Goal: Transaction & Acquisition: Purchase product/service

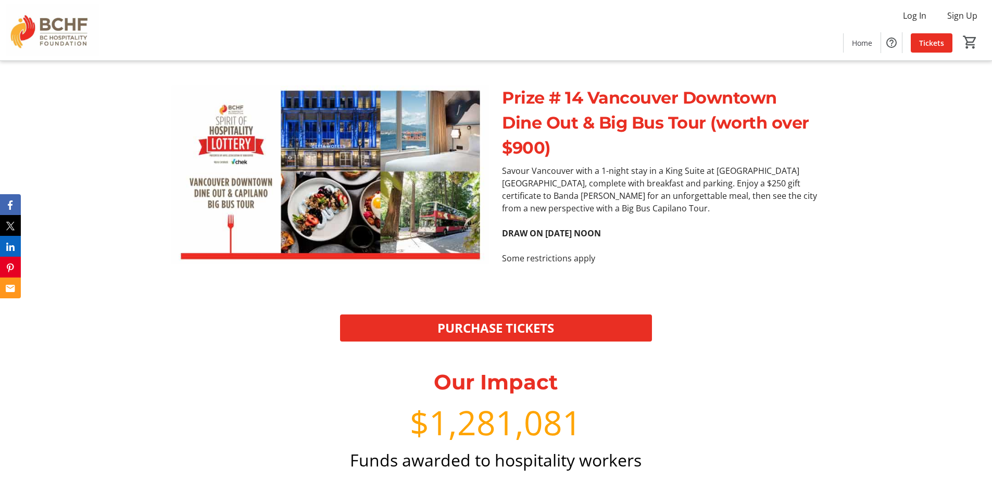
scroll to position [4044, 0]
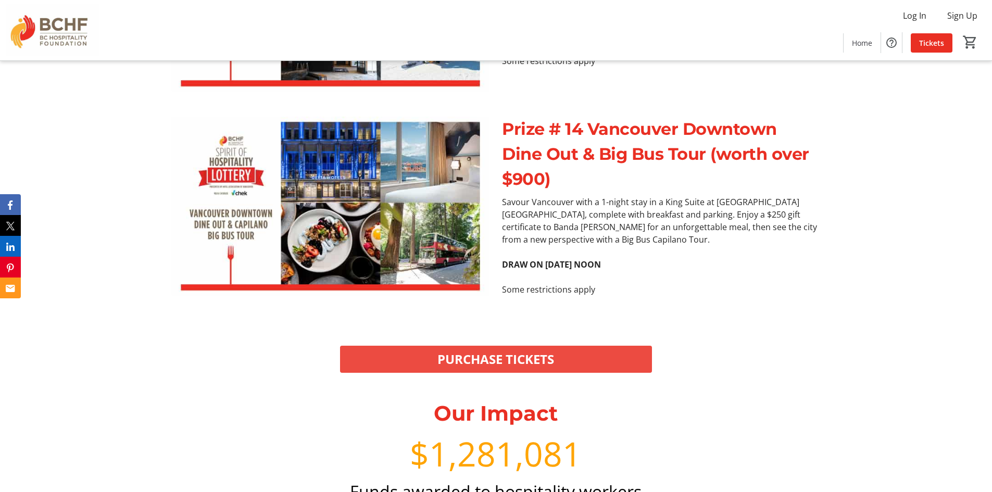
click at [532, 350] on span "PURCHASE TICKETS" at bounding box center [496, 359] width 117 height 19
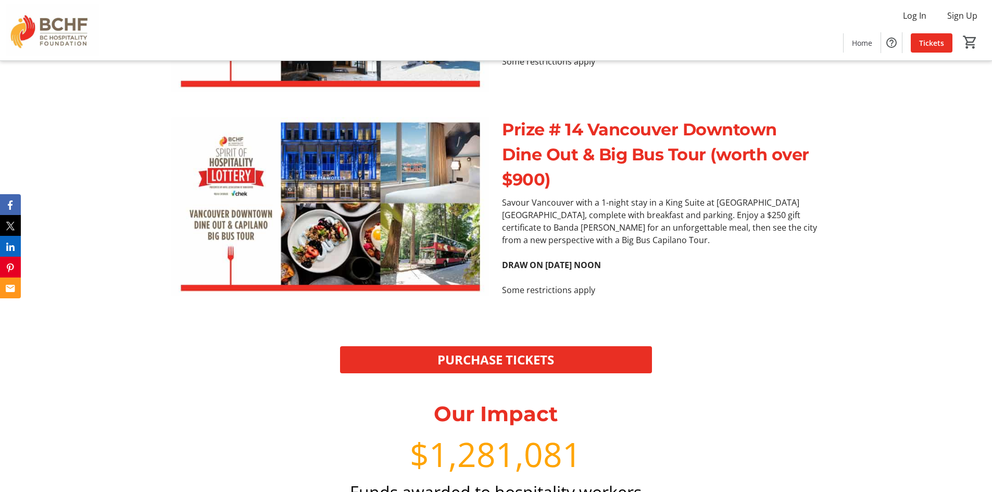
scroll to position [4044, 0]
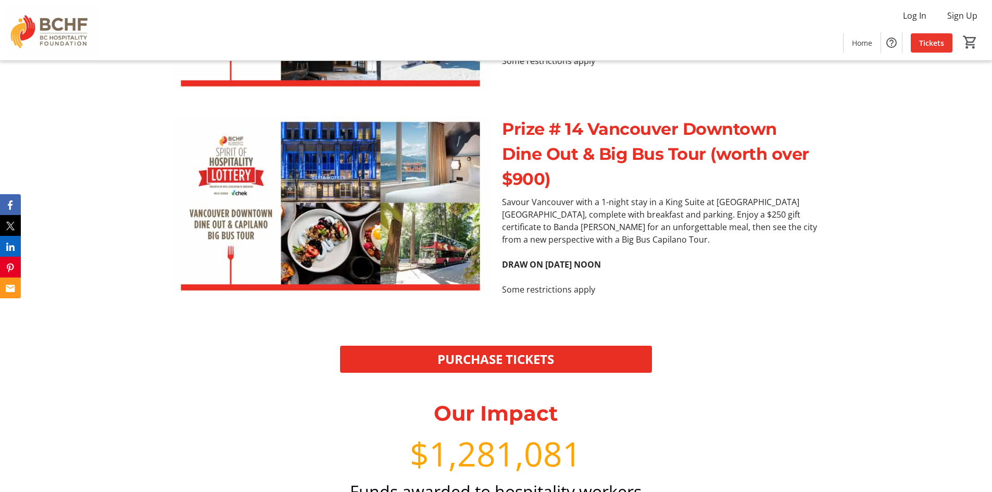
click at [923, 48] on span at bounding box center [932, 42] width 42 height 25
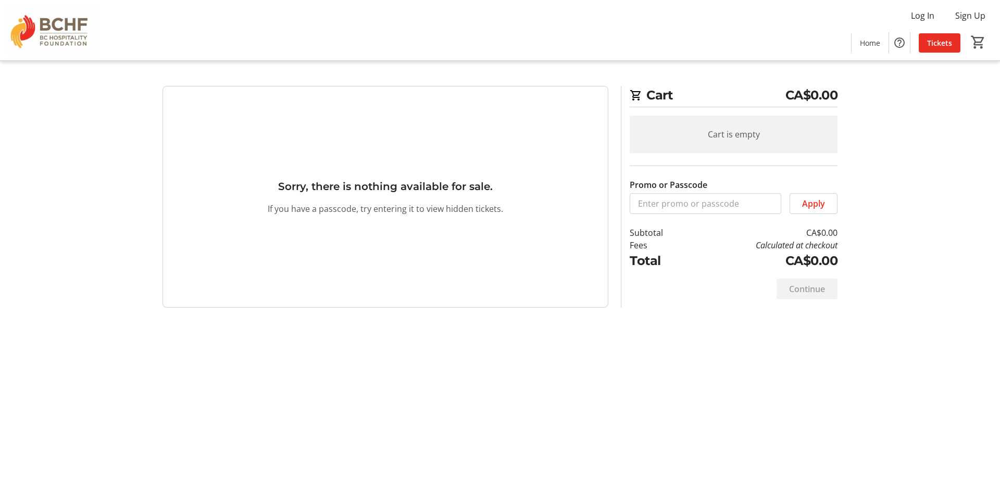
click at [731, 128] on div "Cart is empty" at bounding box center [734, 135] width 208 height 38
click at [369, 183] on h3 "Sorry, there is nothing available for sale." at bounding box center [385, 187] width 215 height 16
